Goal: Navigation & Orientation: Find specific page/section

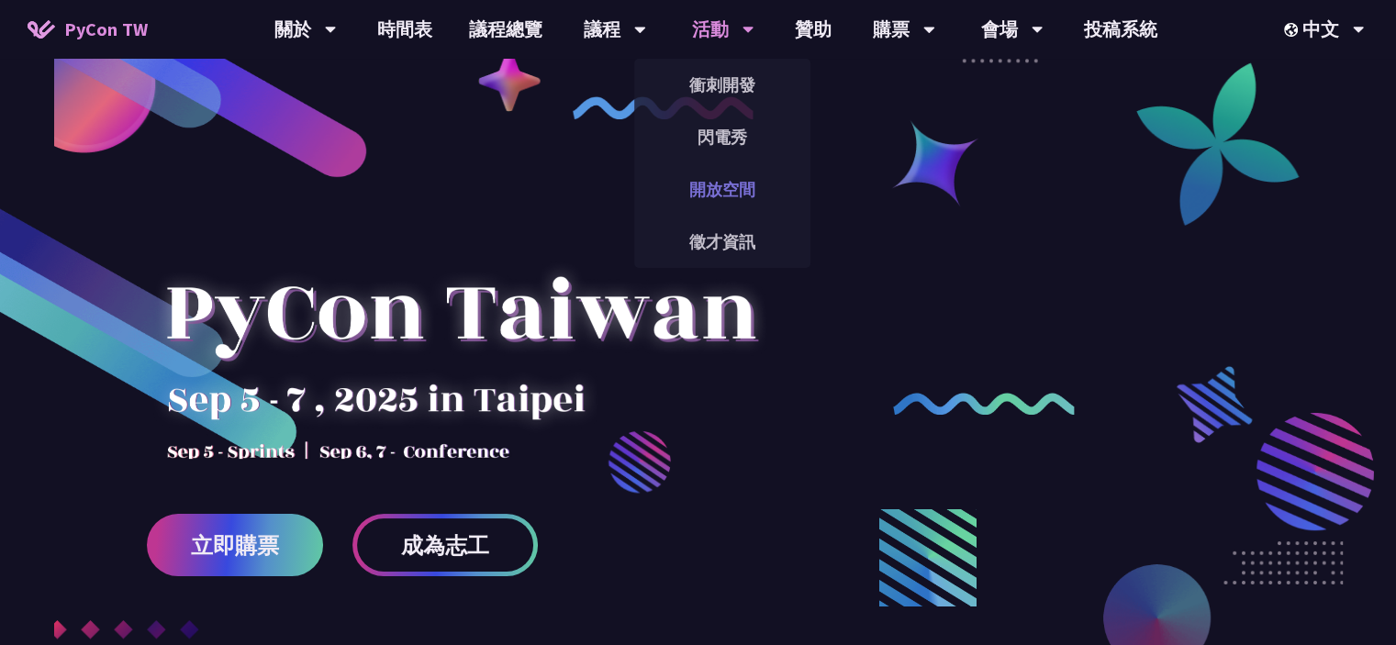
click at [720, 190] on link "開放空間" at bounding box center [722, 189] width 176 height 43
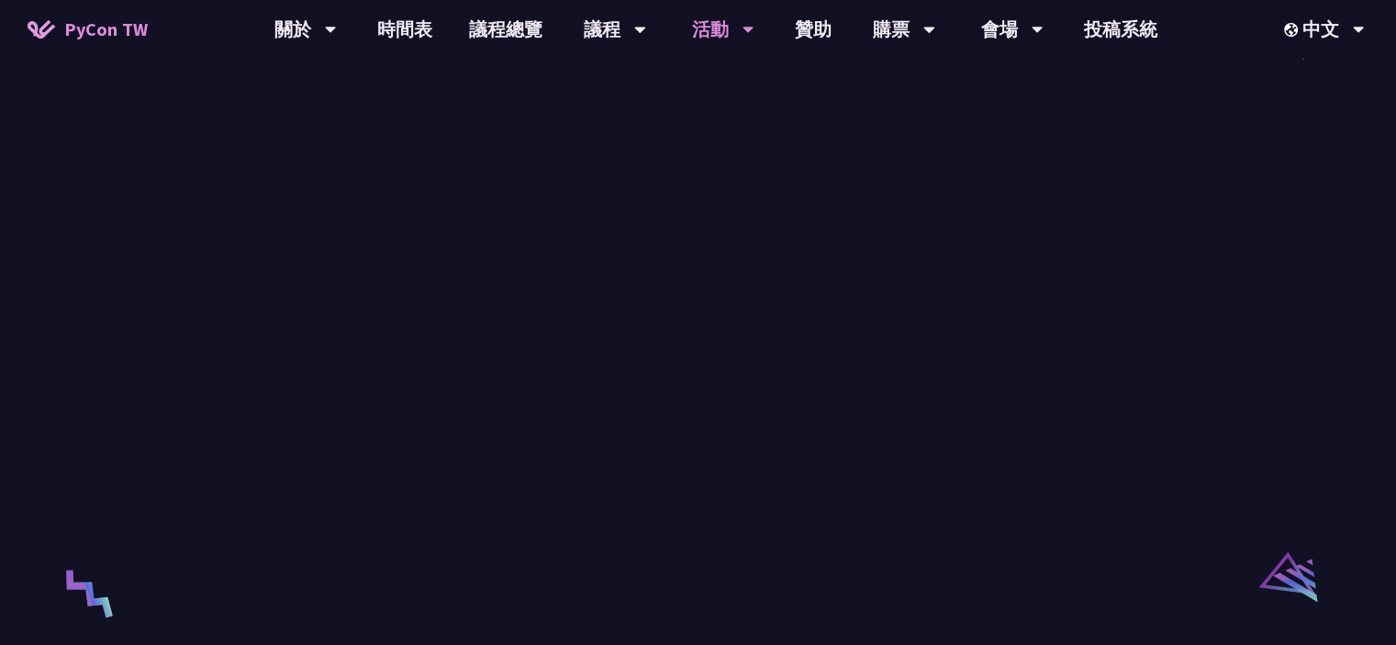
scroll to position [2684, 0]
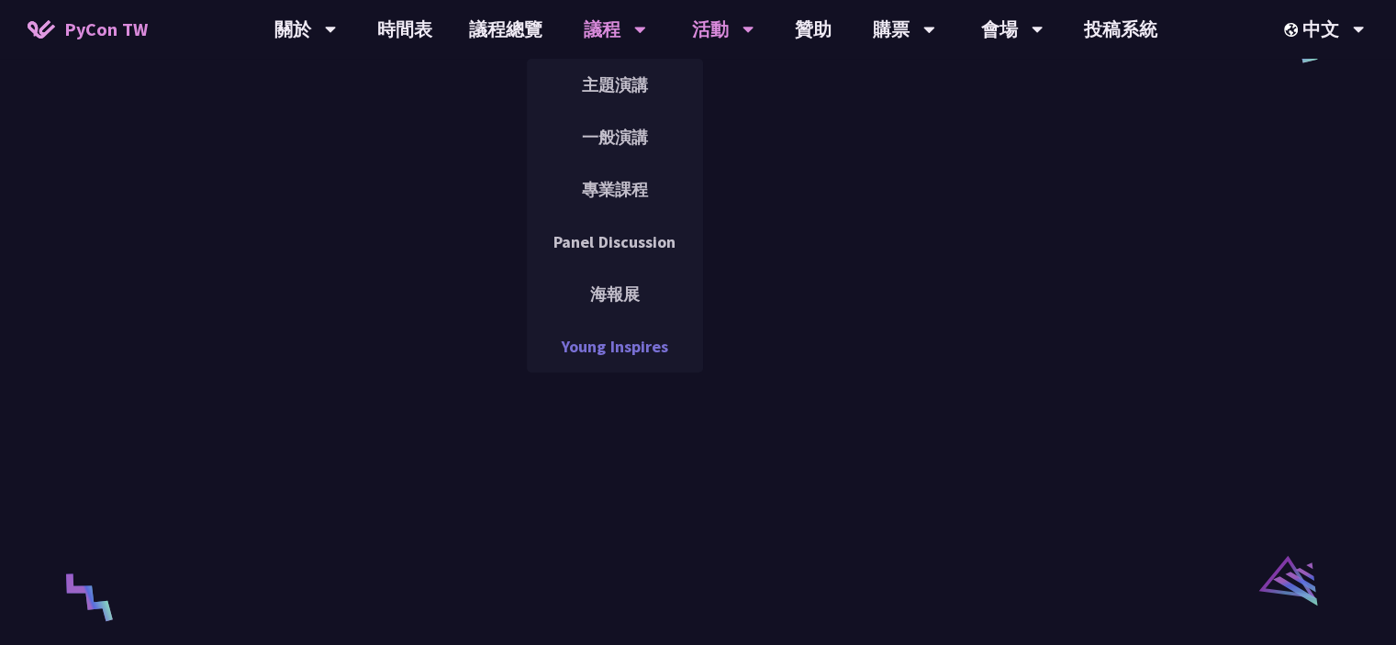
click at [597, 334] on link "Young Inspires" at bounding box center [615, 346] width 176 height 43
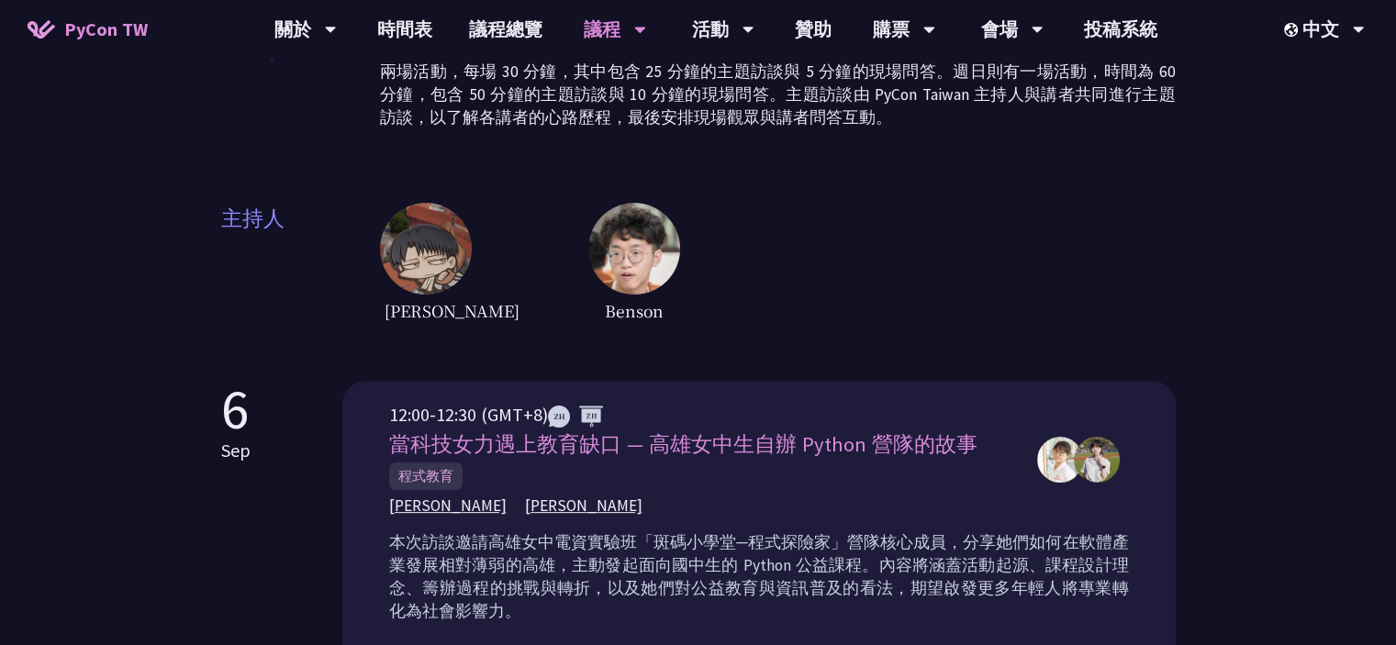
scroll to position [246, 0]
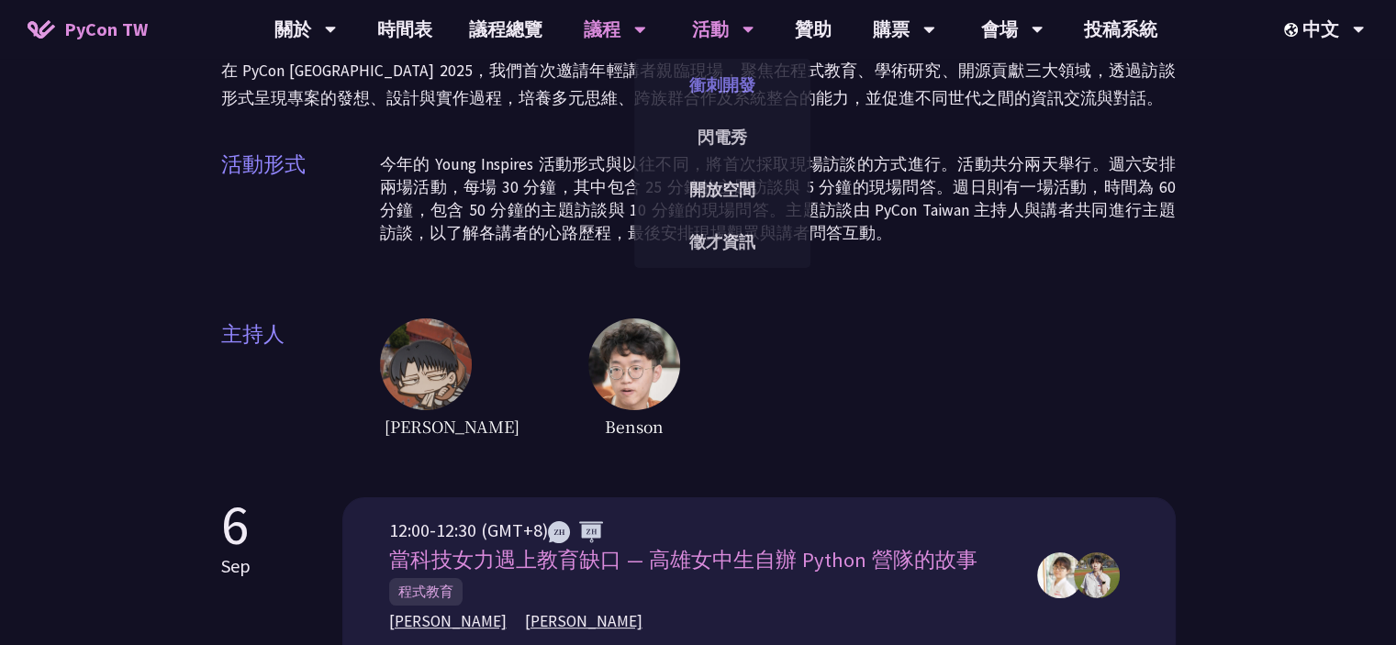
click at [741, 73] on link "衝刺開發" at bounding box center [722, 84] width 176 height 43
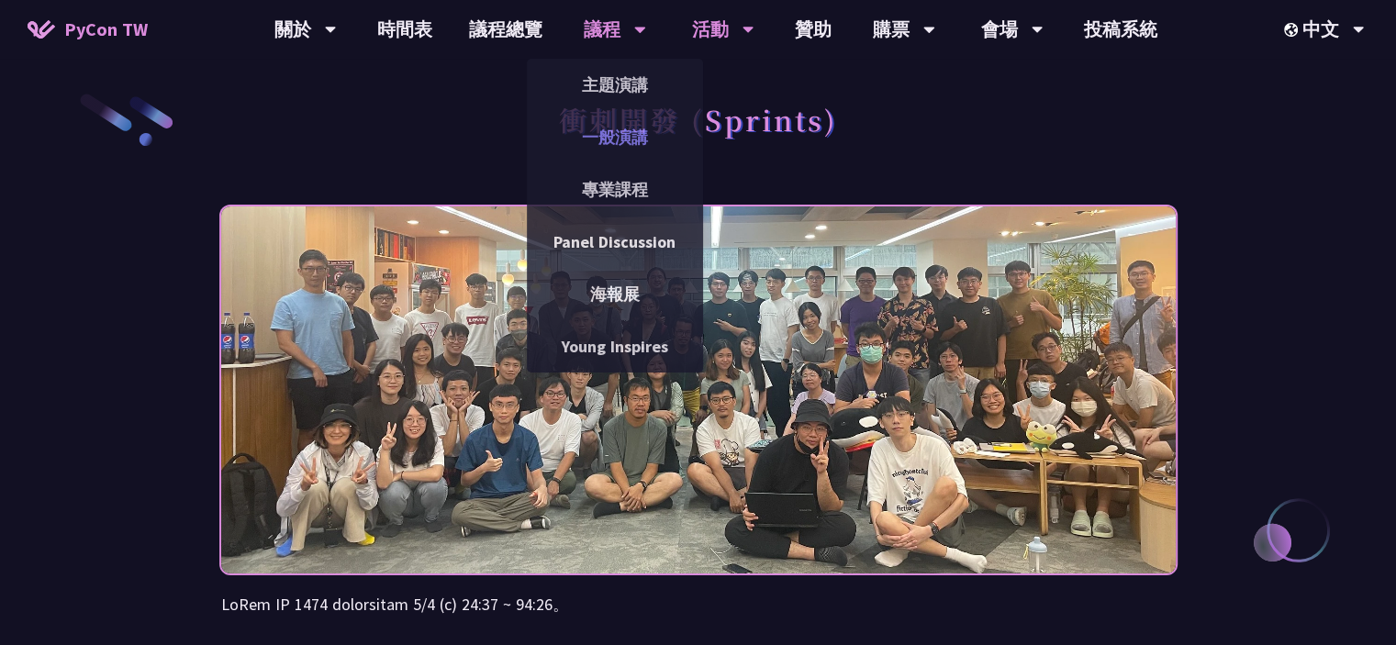
click at [611, 140] on link "一般演講" at bounding box center [615, 137] width 176 height 43
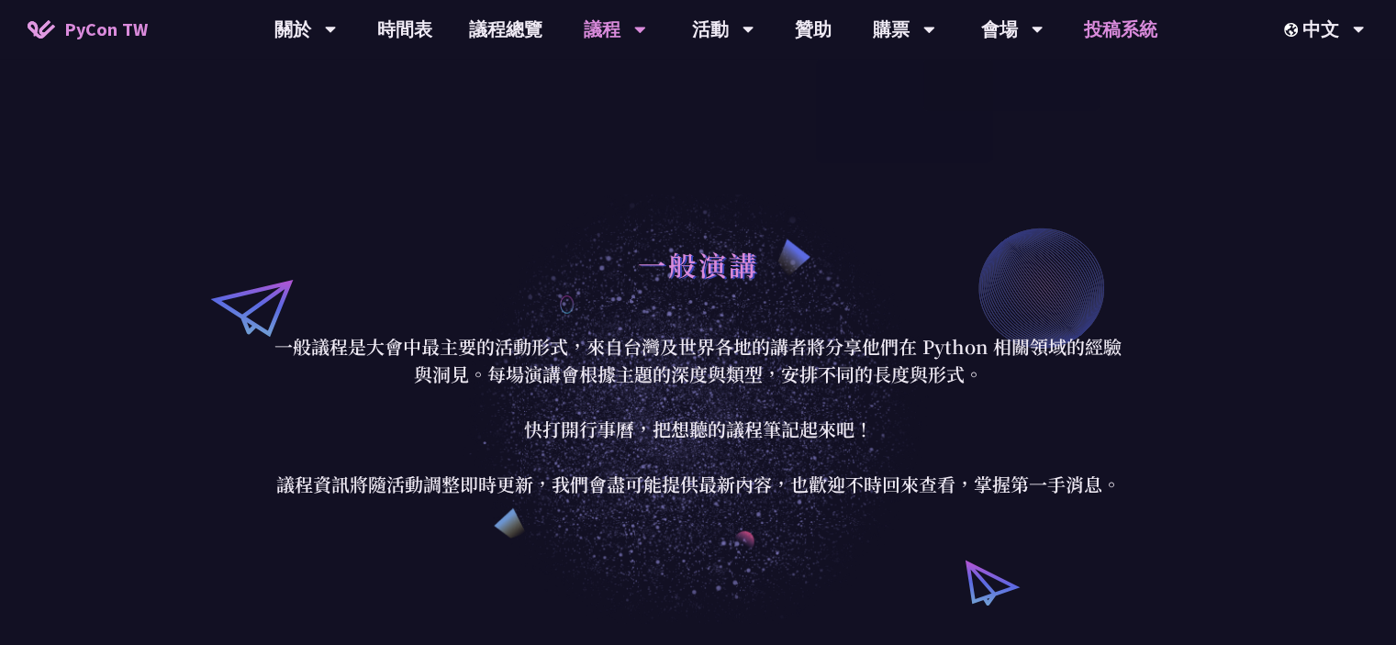
click at [1091, 32] on link "投稿系統" at bounding box center [1121, 29] width 110 height 59
